Goal: Information Seeking & Learning: Find specific fact

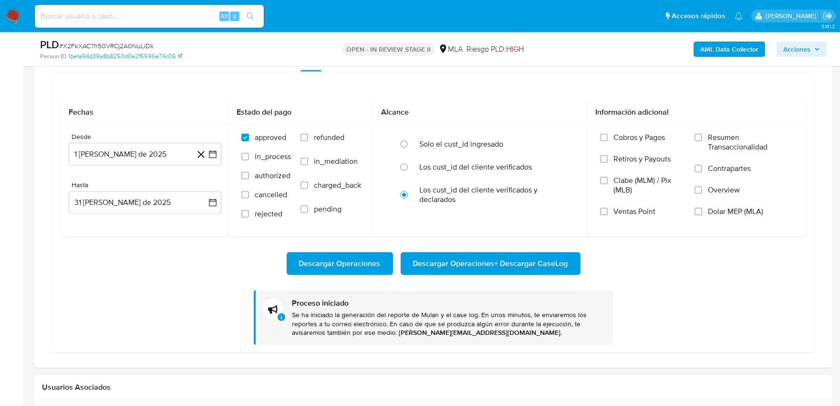
scroll to position [742, 0]
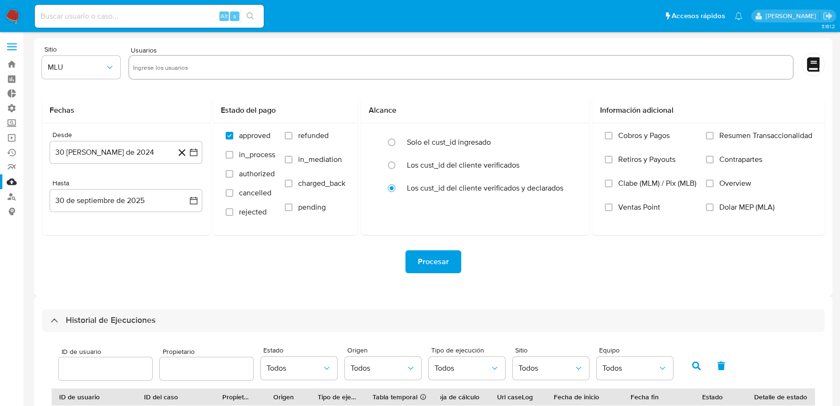
select select "10"
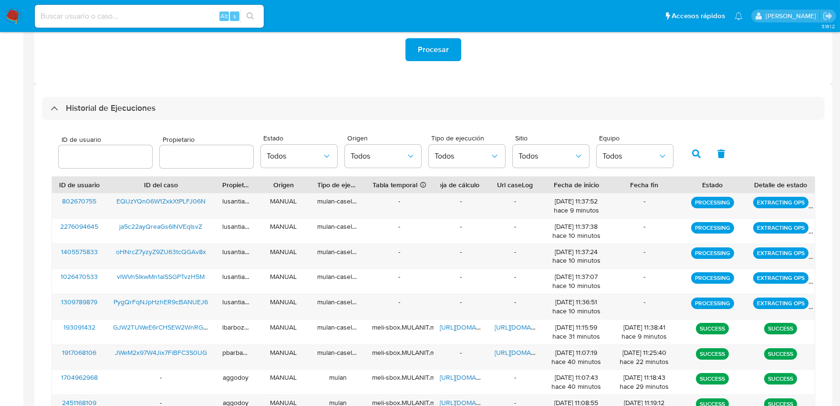
click at [122, 155] on input "number" at bounding box center [106, 156] width 94 height 12
type input "56979063"
click at [694, 151] on icon "button" at bounding box center [696, 153] width 9 height 9
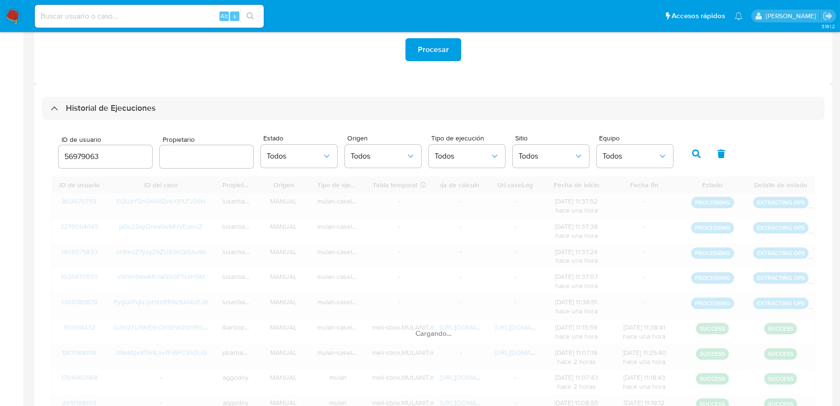
scroll to position [164, 0]
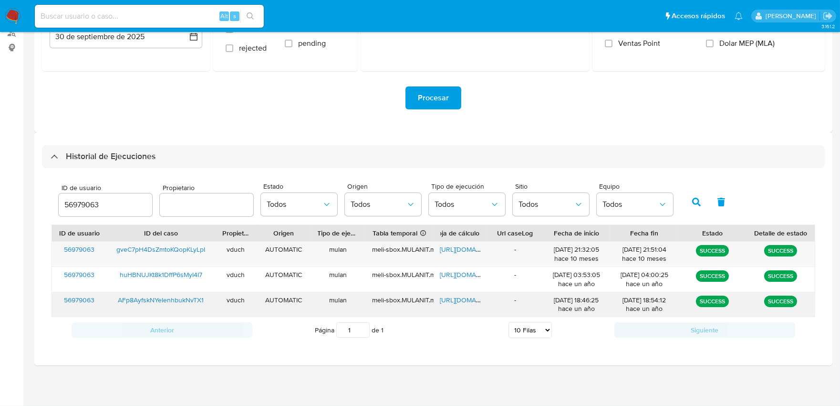
drag, startPoint x: 207, startPoint y: 304, endPoint x: 118, endPoint y: 299, distance: 88.9
click at [118, 299] on div "AFp8AyfskNYeIenhbukNvTX1" at bounding box center [160, 304] width 109 height 25
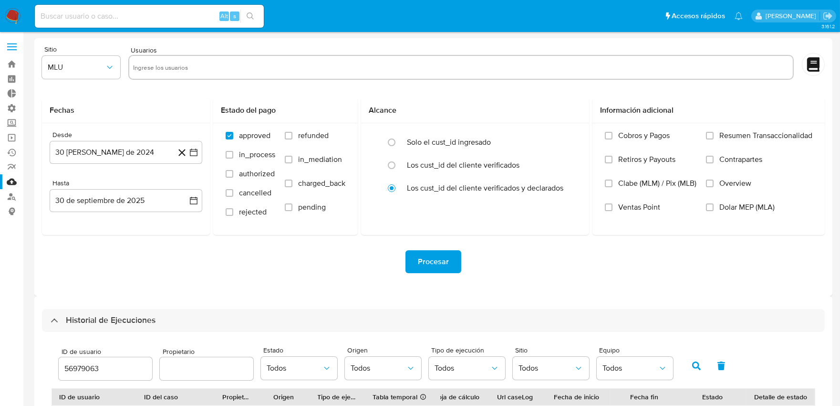
click at [11, 43] on span at bounding box center [12, 43] width 10 height 1
click at [0, 0] on input "checkbox" at bounding box center [0, 0] width 0 height 0
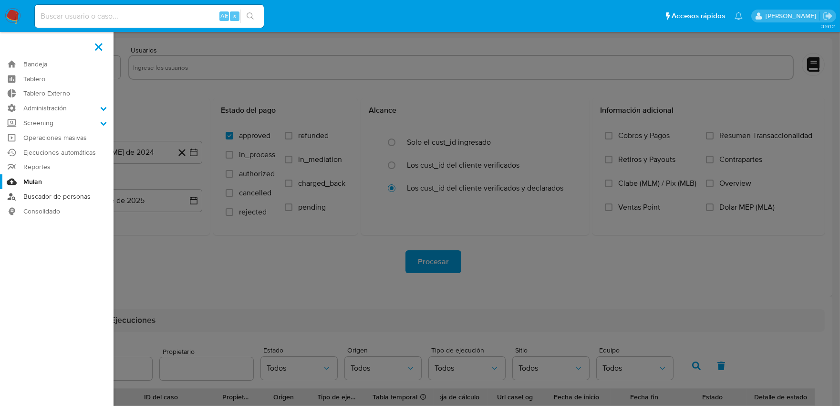
click at [58, 196] on link "Buscador de personas" at bounding box center [57, 196] width 114 height 15
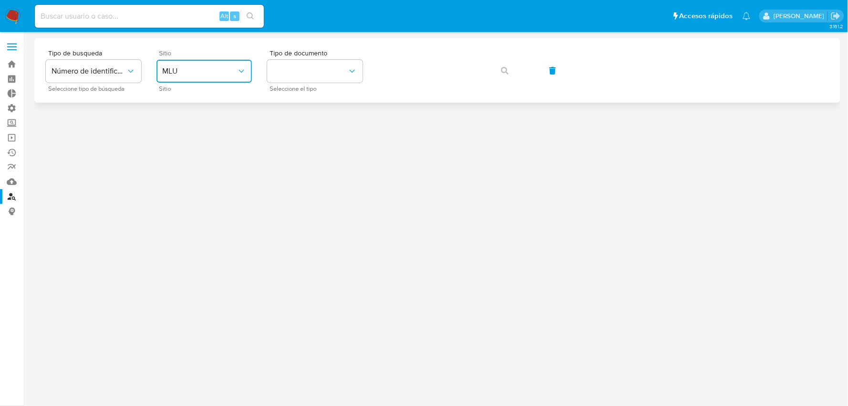
click at [234, 75] on span "MLU" at bounding box center [199, 71] width 74 height 10
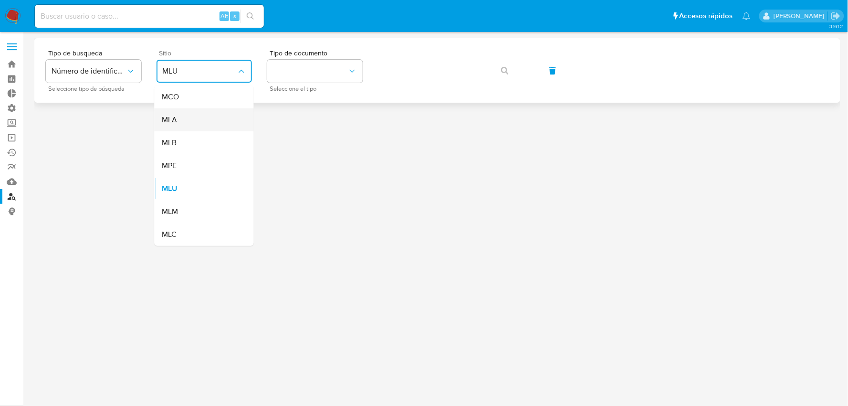
click at [202, 123] on div "MLA" at bounding box center [201, 119] width 78 height 23
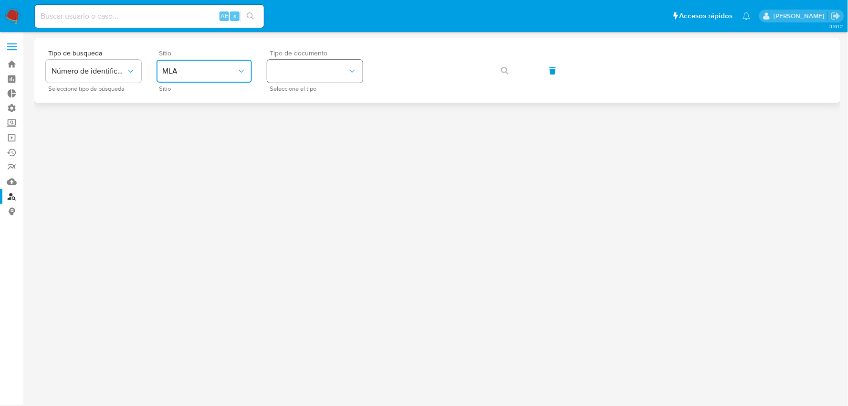
click at [287, 77] on button "identificationType" at bounding box center [314, 71] width 95 height 23
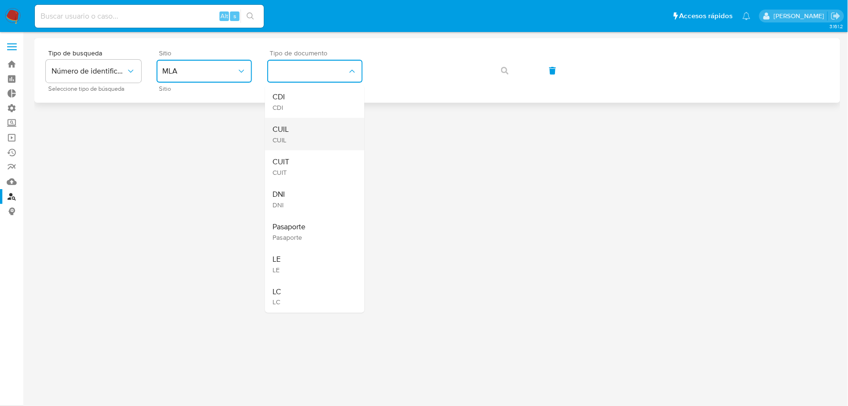
click at [300, 132] on div "CUIL CUIL" at bounding box center [312, 134] width 78 height 32
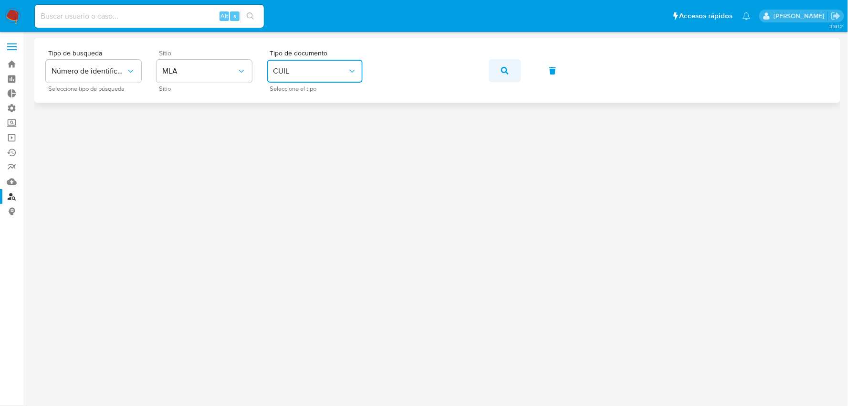
click at [500, 75] on button "button" at bounding box center [505, 70] width 32 height 23
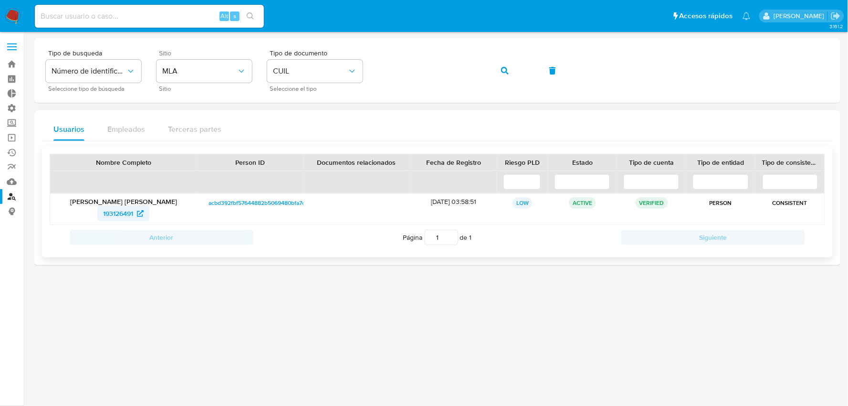
click at [123, 215] on span "193126491" at bounding box center [118, 213] width 30 height 15
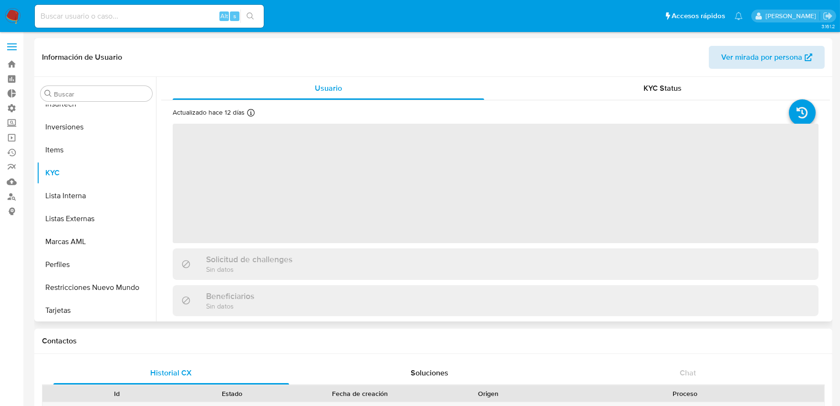
scroll to position [494, 0]
click at [766, 54] on span "Ver mirada por persona" at bounding box center [762, 57] width 81 height 23
select select "10"
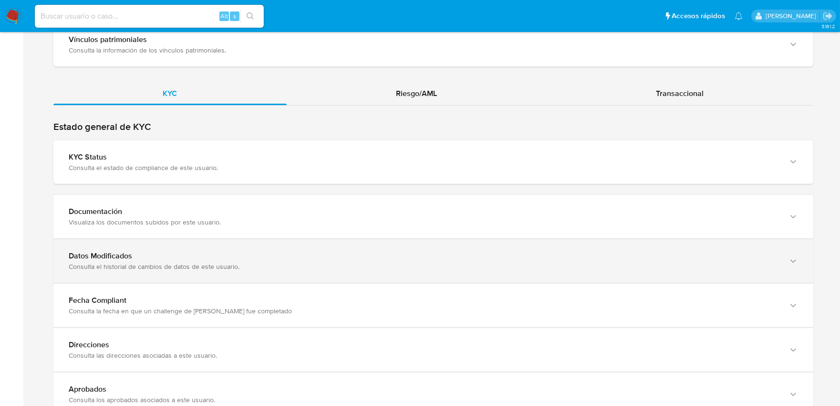
scroll to position [954, 0]
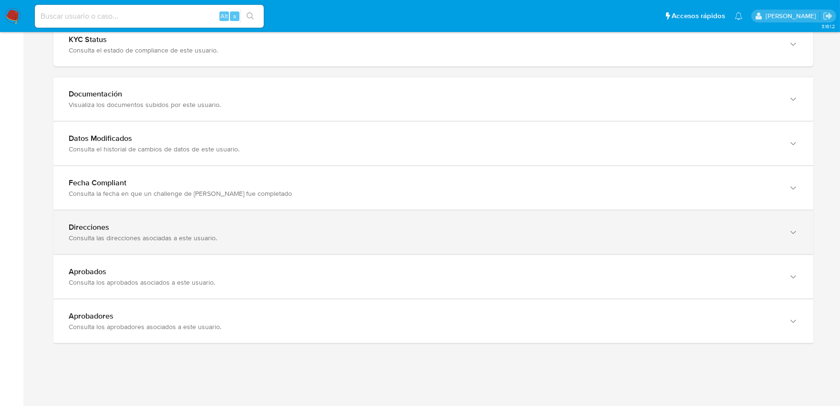
click at [202, 243] on div "Direcciones Consulta las direcciones asociadas a este usuario." at bounding box center [433, 231] width 760 height 43
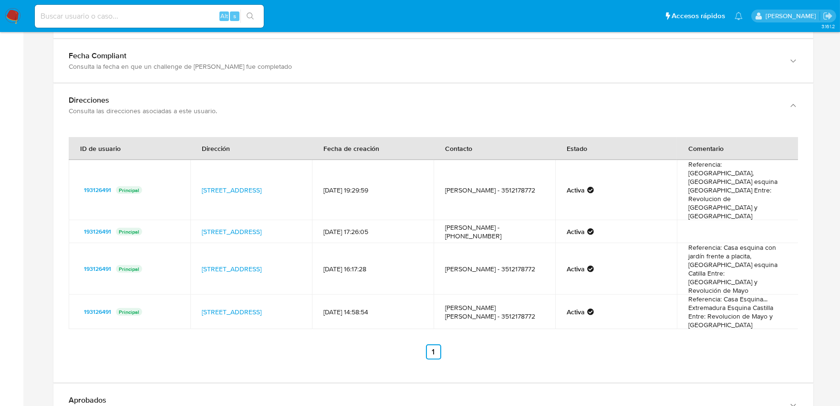
scroll to position [1113, 0]
